Goal: Information Seeking & Learning: Learn about a topic

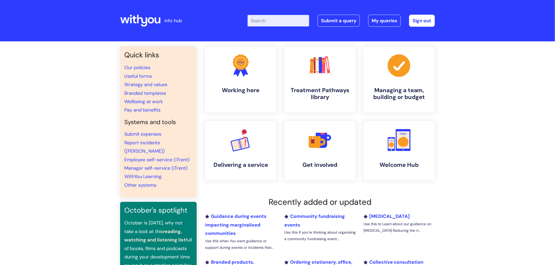
click at [264, 22] on input "Enter your search term here..." at bounding box center [279, 21] width 62 height 12
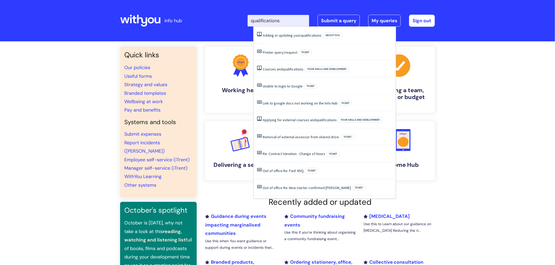
type input "qualifications"
click button "Search" at bounding box center [0, 0] width 0 height 0
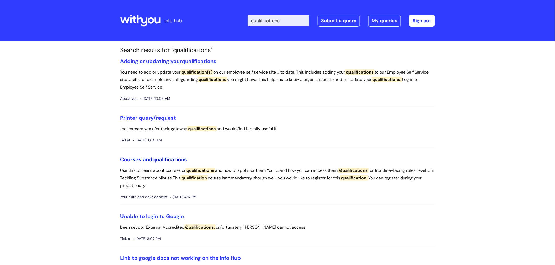
click at [176, 160] on span "qualifications" at bounding box center [169, 159] width 35 height 7
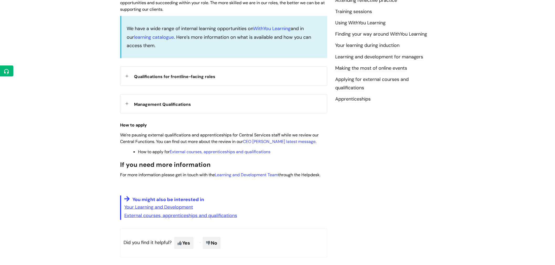
scroll to position [151, 0]
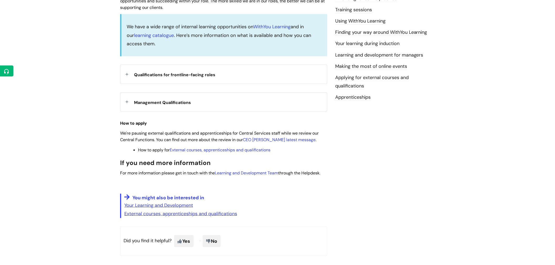
click at [551, 153] on div "Info Hub Categories Working here Your skills and development Courses and qualif…" at bounding box center [277, 80] width 555 height 379
click at [126, 102] on div "Management Qualifications" at bounding box center [223, 102] width 207 height 19
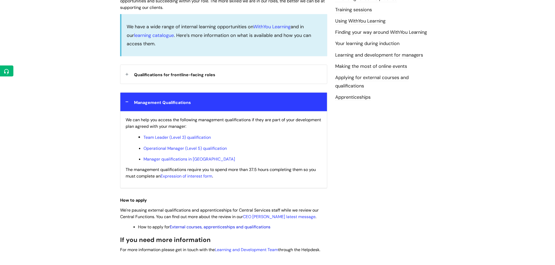
click at [262, 228] on link "External courses, apprenticeships and qualifications" at bounding box center [220, 228] width 101 height 6
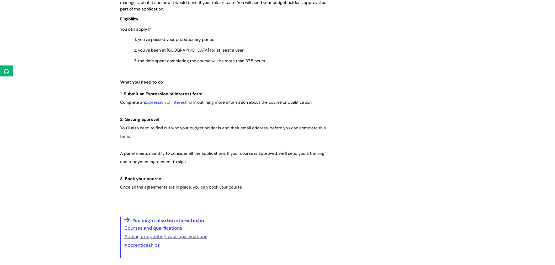
scroll to position [340, 0]
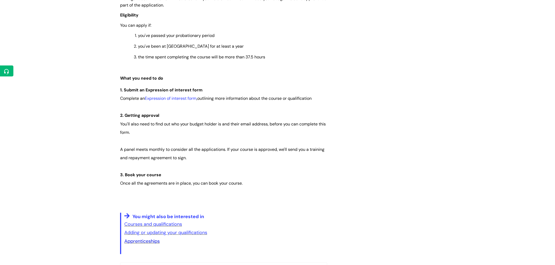
click at [155, 242] on link "Apprenticeships" at bounding box center [141, 242] width 35 height 6
